Goal: Obtain resource: Download file/media

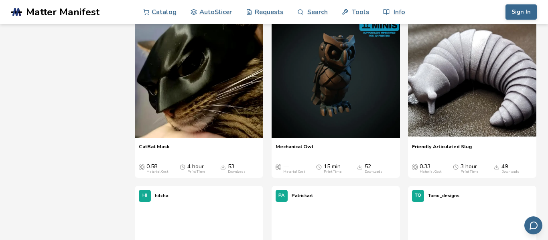
scroll to position [904, 0]
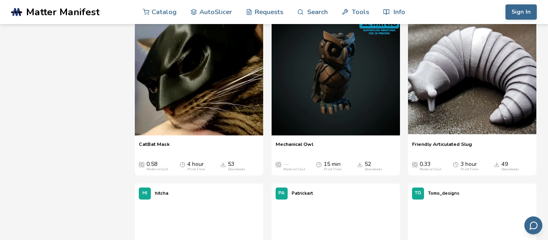
click at [176, 93] on img at bounding box center [199, 71] width 128 height 128
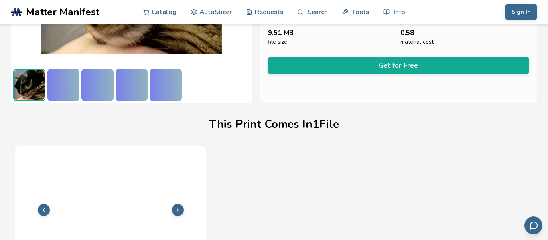
scroll to position [232, 0]
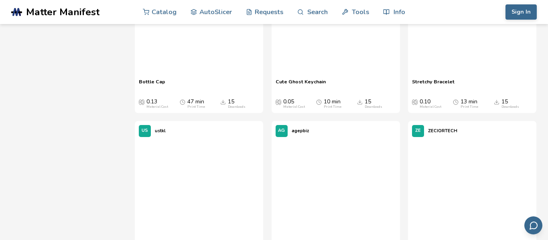
scroll to position [7601, 0]
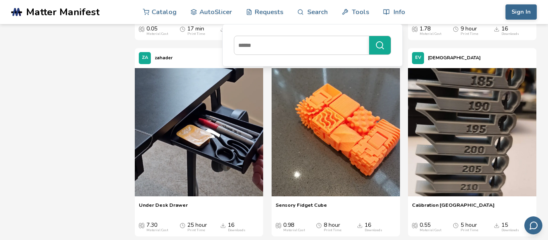
click at [307, 11] on link "Search" at bounding box center [312, 12] width 30 height 24
click at [313, 6] on link "Search" at bounding box center [312, 12] width 30 height 24
click at [286, 47] on input at bounding box center [299, 45] width 131 height 14
type input "**********"
click at [369, 36] on button "**********" at bounding box center [380, 45] width 22 height 18
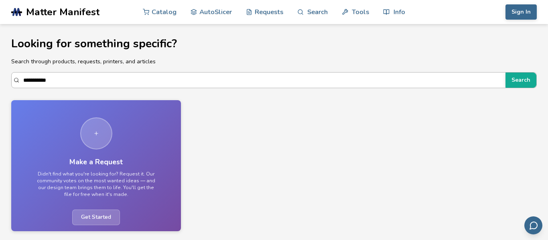
click at [85, 81] on input "**********" at bounding box center [262, 80] width 478 height 14
type input "*"
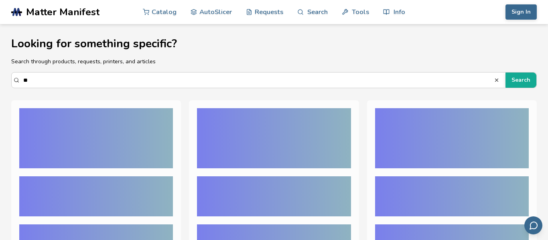
type input "*"
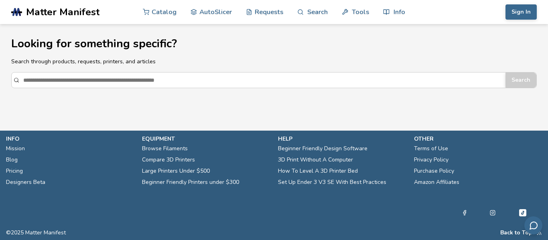
click at [49, 13] on span "Matter Manifest" at bounding box center [62, 11] width 73 height 11
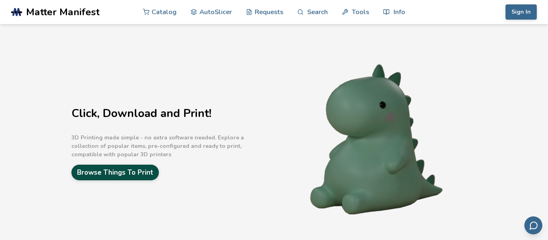
click at [112, 170] on link "Browse Things To Print" at bounding box center [114, 173] width 87 height 16
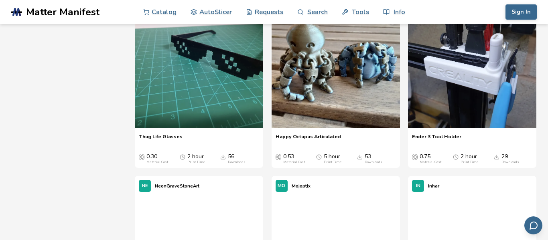
scroll to position [1316, 0]
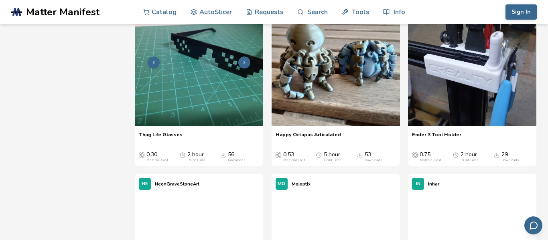
click at [236, 105] on img at bounding box center [199, 62] width 128 height 128
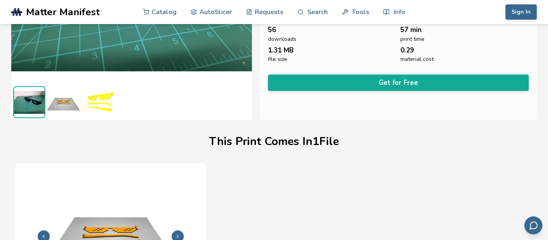
scroll to position [271, 0]
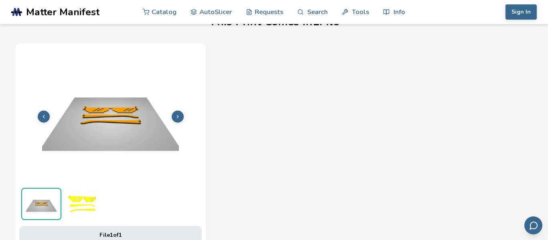
click at [179, 117] on icon at bounding box center [178, 117] width 6 height 6
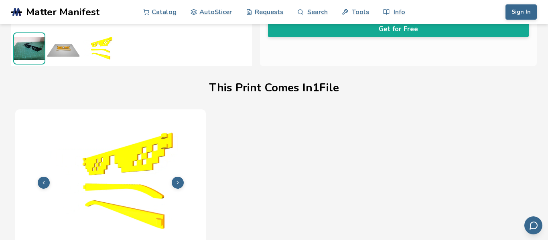
scroll to position [0, 0]
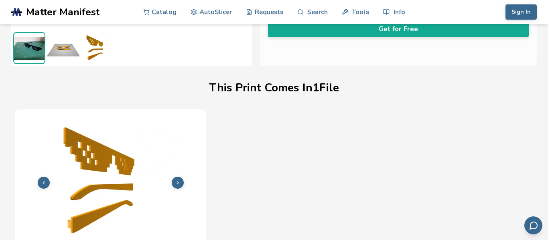
click at [174, 186] on button at bounding box center [178, 183] width 12 height 12
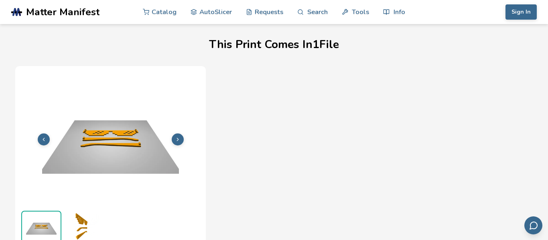
scroll to position [251, 0]
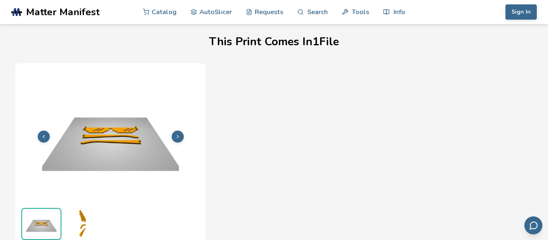
click at [178, 140] on button at bounding box center [178, 137] width 12 height 12
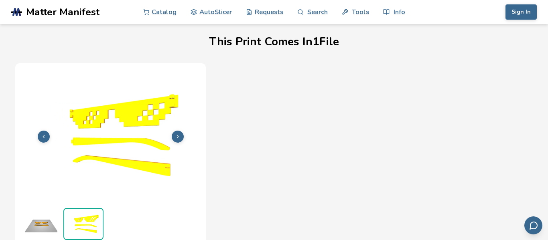
scroll to position [0, 0]
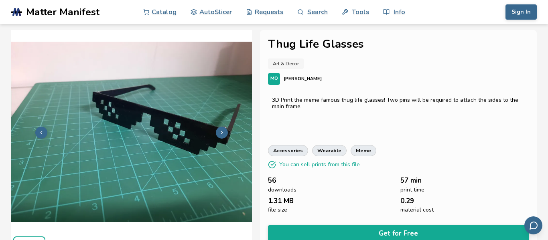
click at [215, 128] on img at bounding box center [131, 132] width 241 height 180
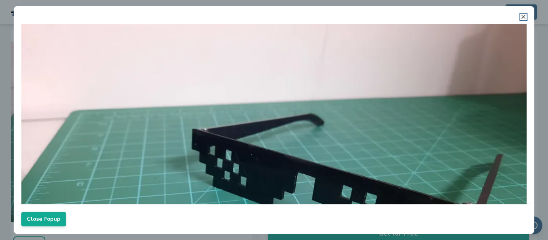
click at [523, 14] on icon at bounding box center [523, 17] width 6 height 6
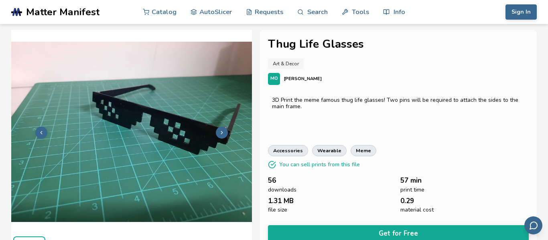
click at [219, 132] on icon at bounding box center [222, 133] width 6 height 6
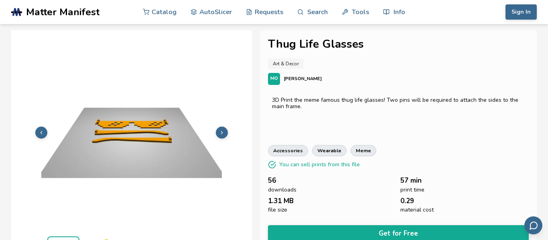
scroll to position [28, 0]
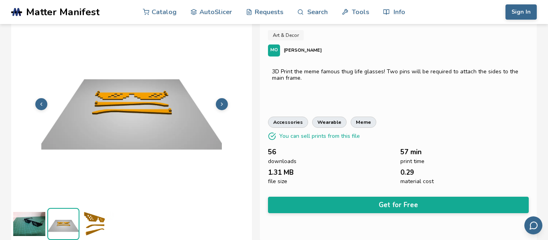
click at [219, 106] on icon at bounding box center [222, 104] width 6 height 6
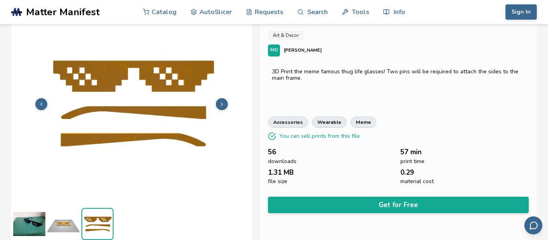
click at [219, 106] on icon at bounding box center [222, 104] width 6 height 6
